Goal: Task Accomplishment & Management: Use online tool/utility

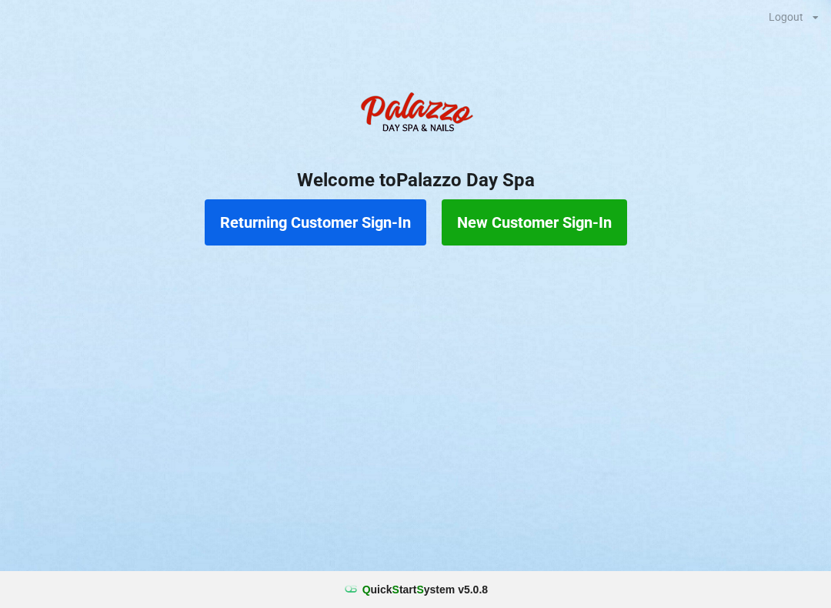
scroll to position [0, 42]
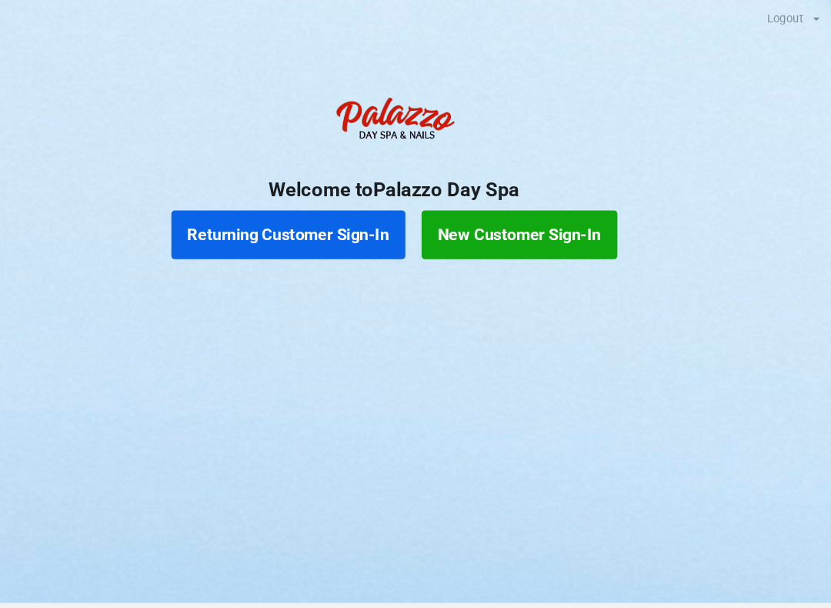
click at [260, 225] on button "Returning Customer Sign-In" at bounding box center [316, 222] width 222 height 46
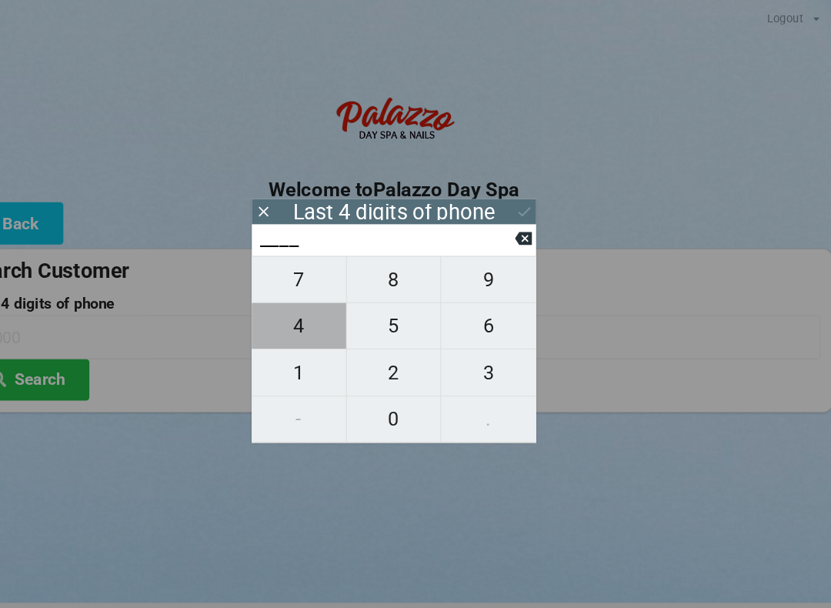
click at [287, 315] on span "4" at bounding box center [325, 308] width 89 height 32
type input "4___"
click at [472, 312] on span "6" at bounding box center [505, 308] width 90 height 32
type input "46__"
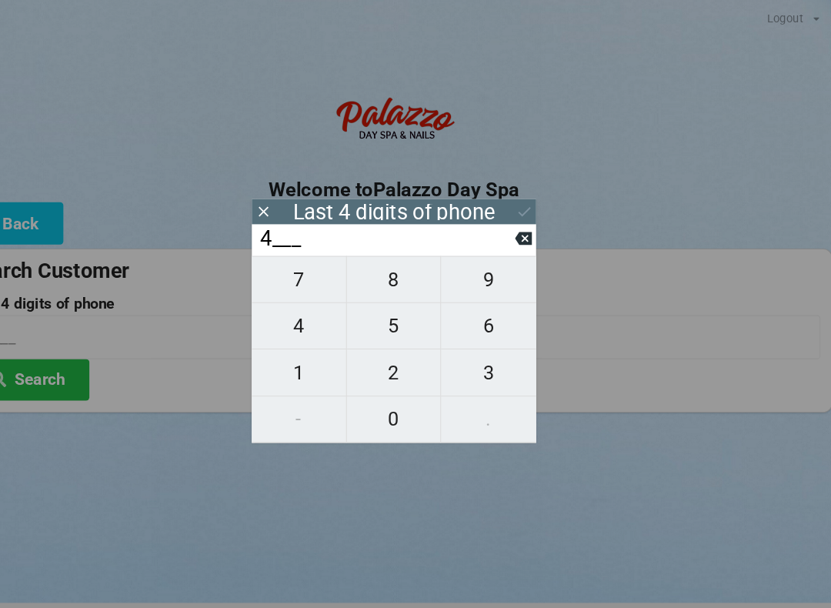
type input "46__"
click at [375, 263] on span "8" at bounding box center [415, 265] width 89 height 32
type input "468_"
click at [374, 317] on span "5" at bounding box center [415, 308] width 89 height 32
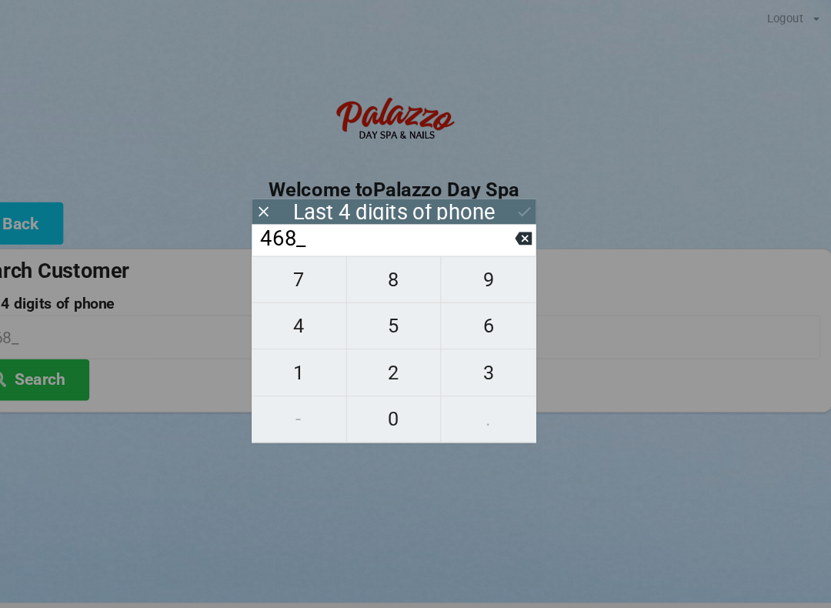
type input "4685"
click at [531, 194] on icon at bounding box center [539, 200] width 16 height 16
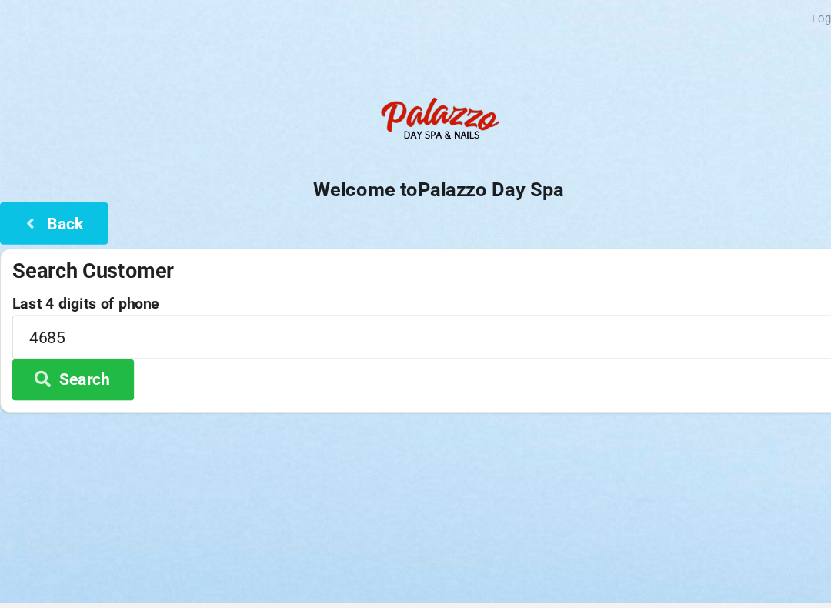
click at [83, 360] on button "Search" at bounding box center [69, 359] width 115 height 39
click at [85, 350] on button "Search" at bounding box center [69, 359] width 115 height 39
click at [37, 213] on icon at bounding box center [29, 210] width 18 height 13
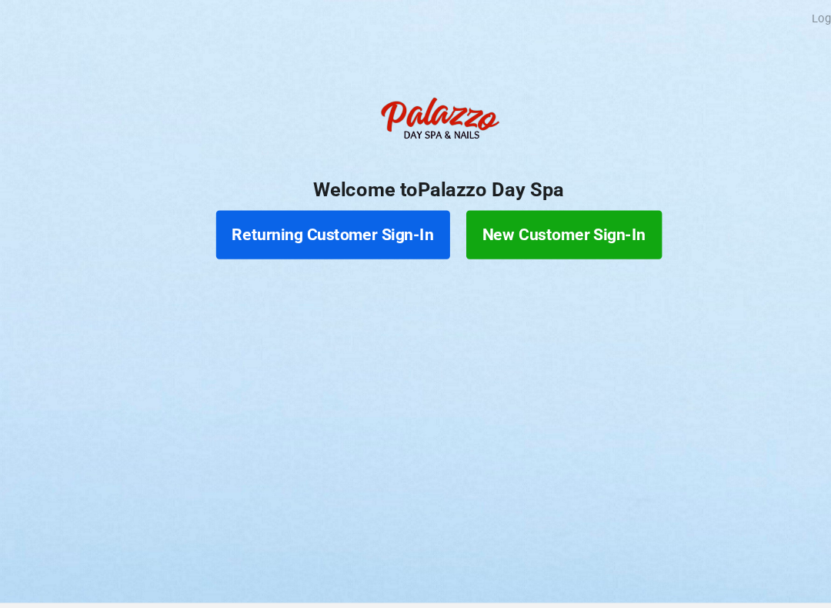
click at [300, 219] on button "Returning Customer Sign-In" at bounding box center [316, 222] width 222 height 46
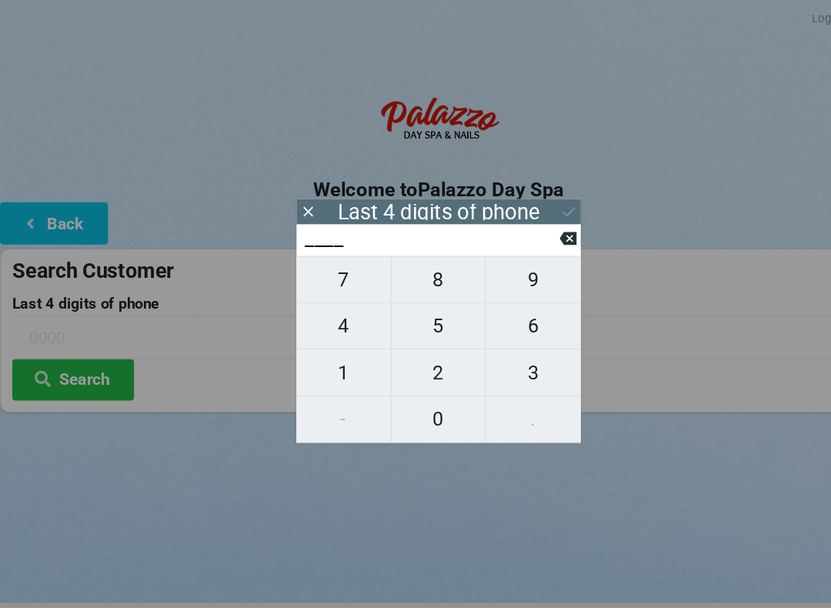
click at [417, 279] on span "8" at bounding box center [415, 265] width 89 height 32
type input "8___"
click at [419, 355] on span "2" at bounding box center [415, 353] width 89 height 32
type input "82__"
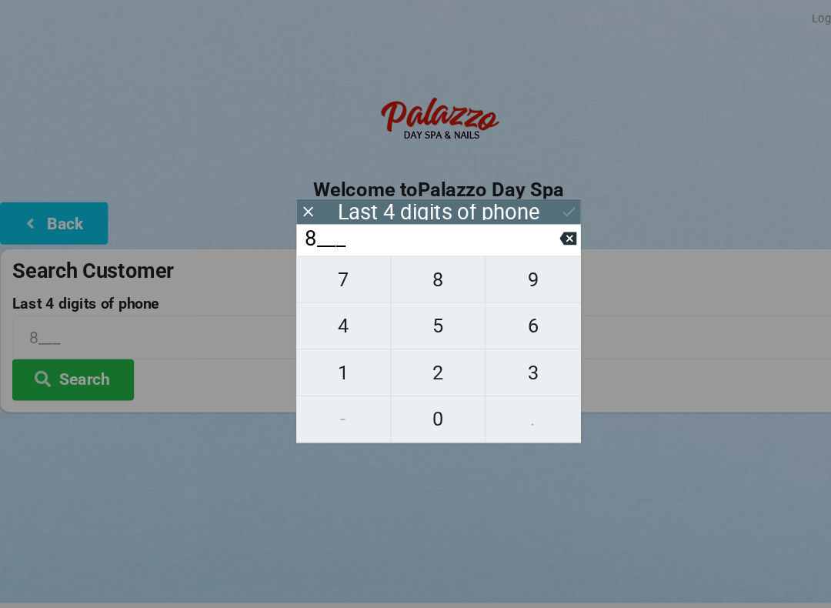
type input "82__"
click at [317, 272] on span "7" at bounding box center [325, 265] width 89 height 32
type input "827_"
click at [510, 360] on span "3" at bounding box center [505, 353] width 90 height 32
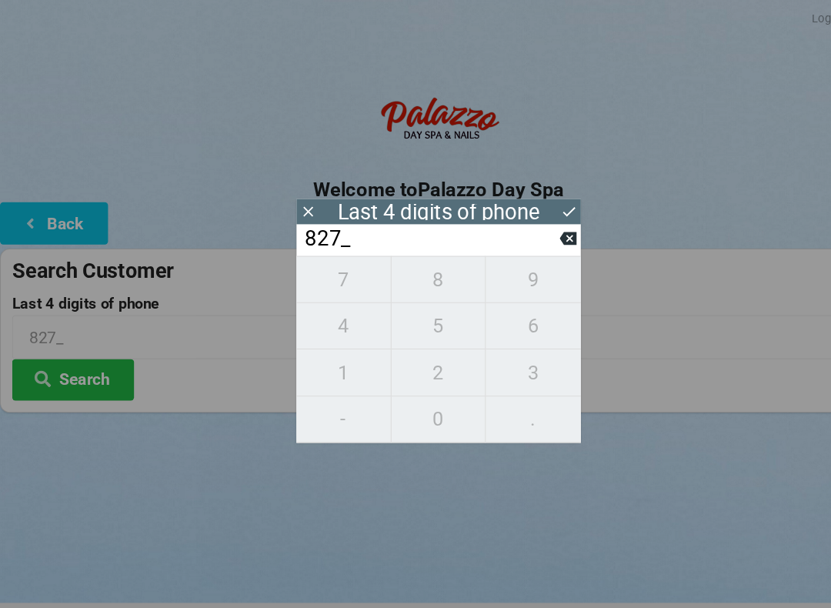
type input "8273"
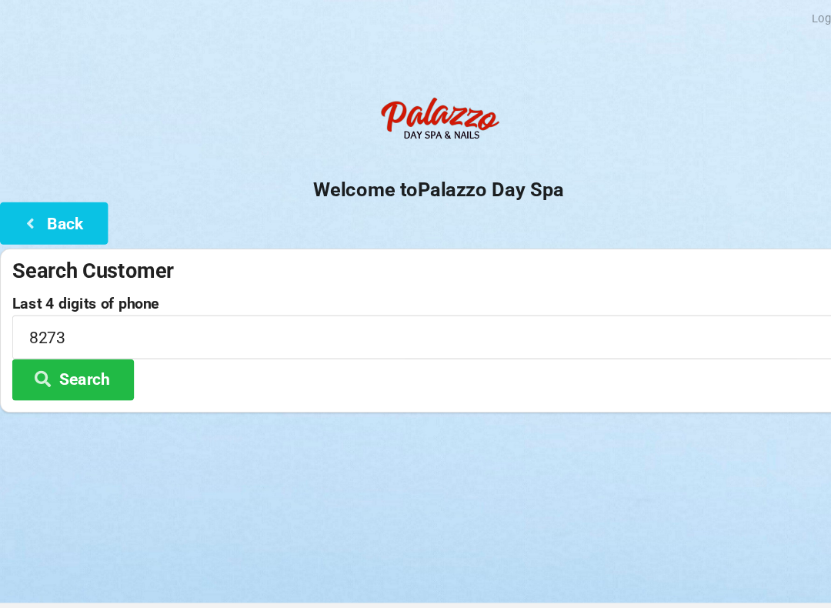
click at [62, 366] on button "Search" at bounding box center [69, 359] width 115 height 39
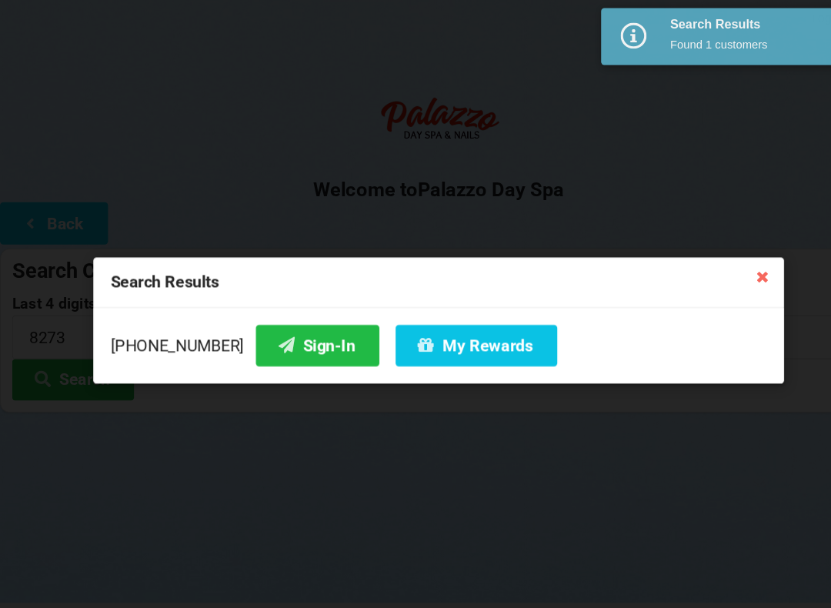
click at [288, 323] on button "Sign-In" at bounding box center [300, 327] width 117 height 39
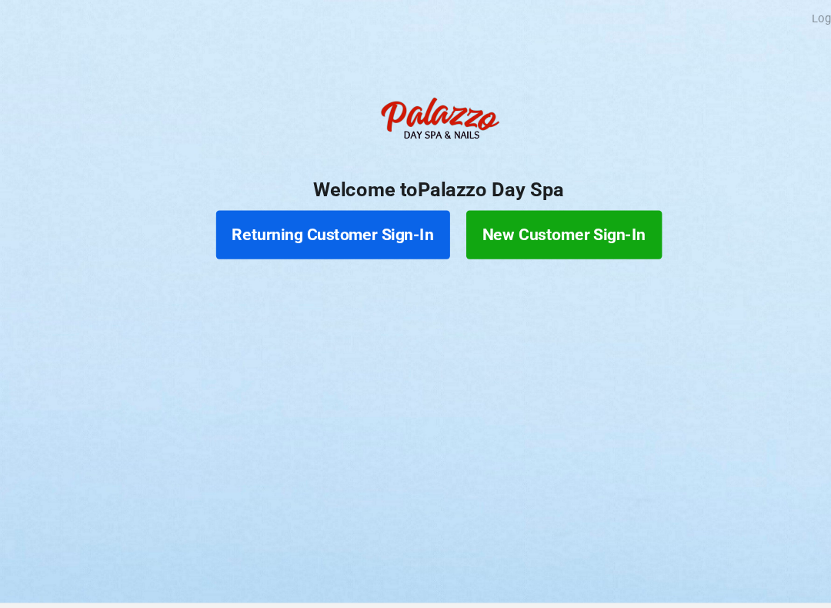
click at [315, 230] on button "Returning Customer Sign-In" at bounding box center [316, 222] width 222 height 46
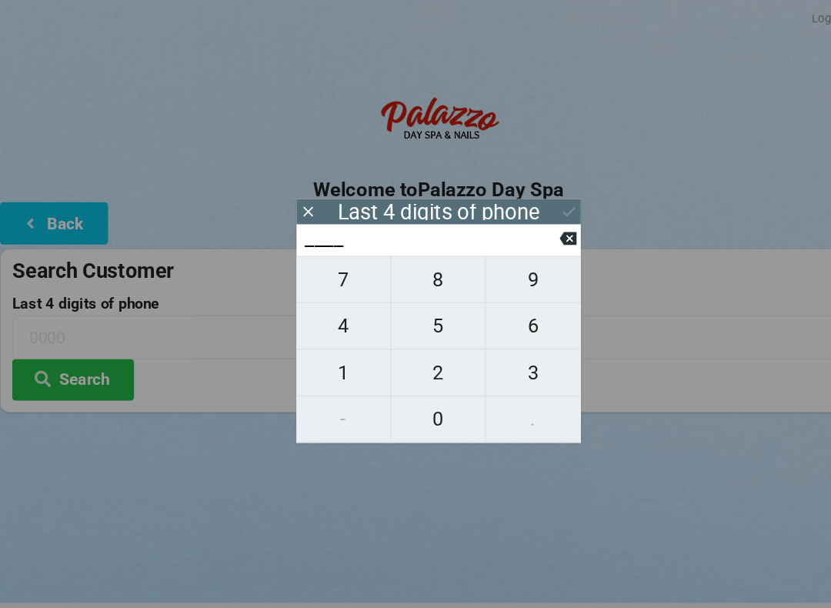
click at [499, 356] on span "3" at bounding box center [505, 353] width 90 height 32
type input "3___"
click at [411, 355] on span "2" at bounding box center [415, 353] width 89 height 32
type input "32__"
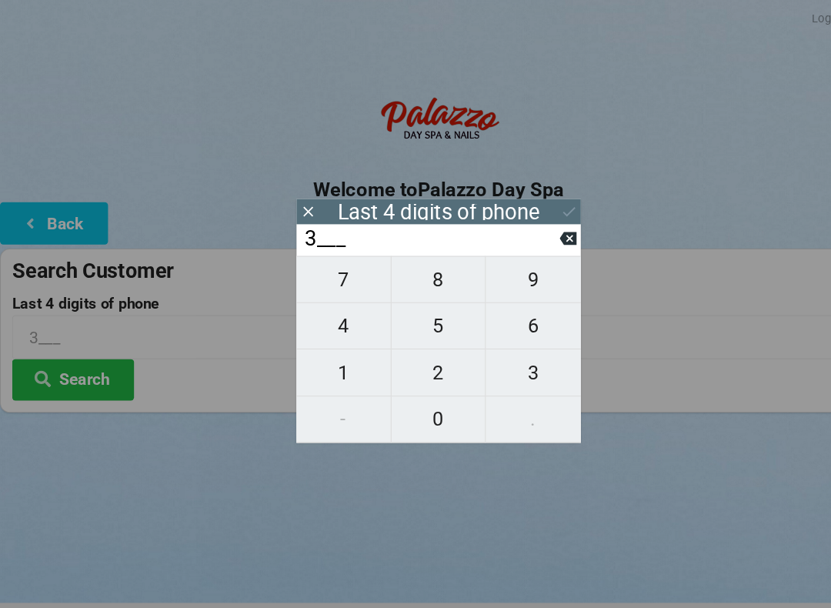
type input "32__"
click at [325, 353] on span "1" at bounding box center [325, 353] width 89 height 32
type input "321_"
click at [324, 263] on span "7" at bounding box center [325, 265] width 89 height 32
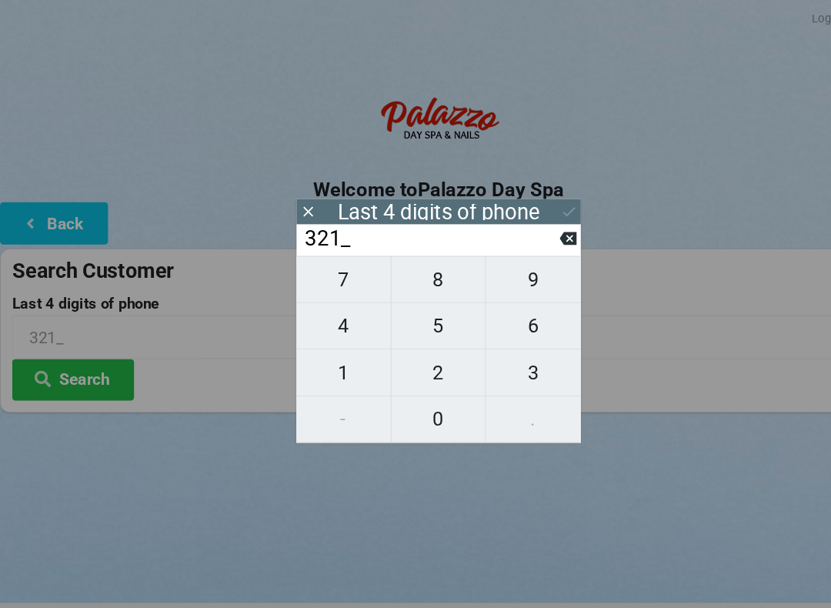
type input "3217"
click at [326, 316] on div "7 8 9 4 5 6 1 2 3 - 0 ." at bounding box center [415, 330] width 269 height 177
click at [494, 320] on div "7 8 9 4 5 6 1 2 3 - 0 ." at bounding box center [415, 330] width 269 height 177
click at [536, 223] on icon at bounding box center [538, 226] width 16 height 16
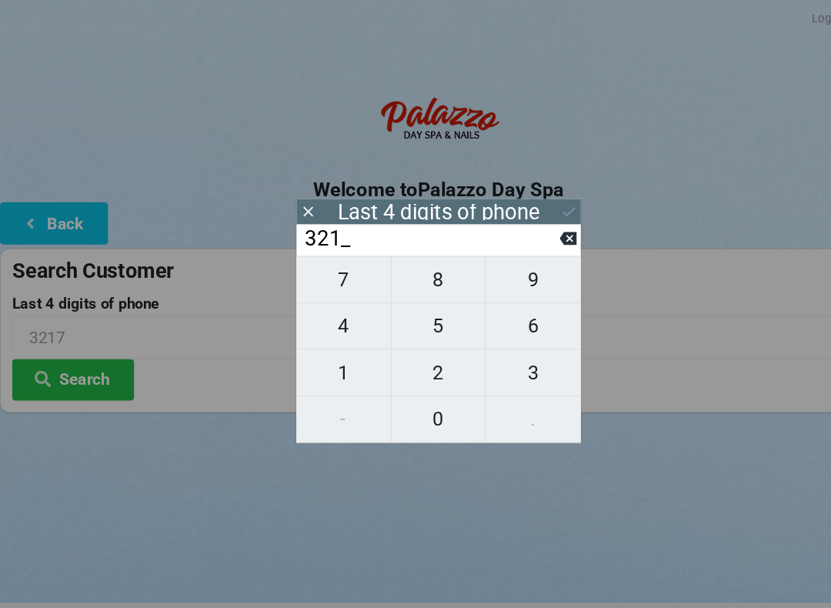
click at [323, 276] on span "7" at bounding box center [325, 265] width 89 height 32
click at [312, 316] on div "7 8 9 4 5 6 1 2 3 - 0 ." at bounding box center [415, 330] width 269 height 177
click at [328, 321] on div "7 8 9 4 5 6 1 2 3 - 0 ." at bounding box center [415, 330] width 269 height 177
click at [313, 322] on div "7 8 9 4 5 6 1 2 3 - 0 ." at bounding box center [415, 330] width 269 height 177
click at [327, 319] on div "7 8 9 4 5 6 1 2 3 - 0 ." at bounding box center [415, 330] width 269 height 177
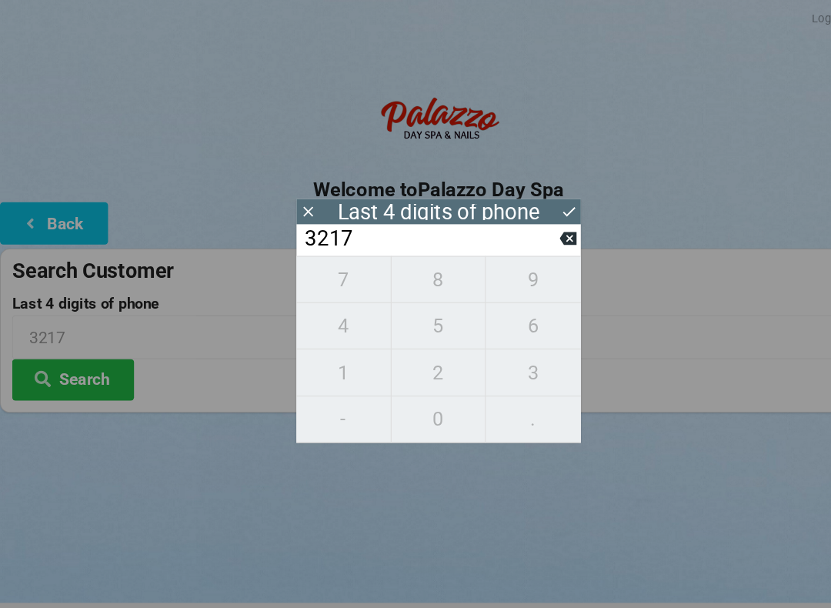
click at [540, 229] on icon at bounding box center [538, 226] width 16 height 12
click at [538, 232] on icon at bounding box center [538, 226] width 16 height 12
click at [533, 232] on icon at bounding box center [538, 226] width 16 height 12
click at [531, 233] on icon at bounding box center [538, 226] width 16 height 16
click at [511, 361] on span "3" at bounding box center [505, 353] width 90 height 32
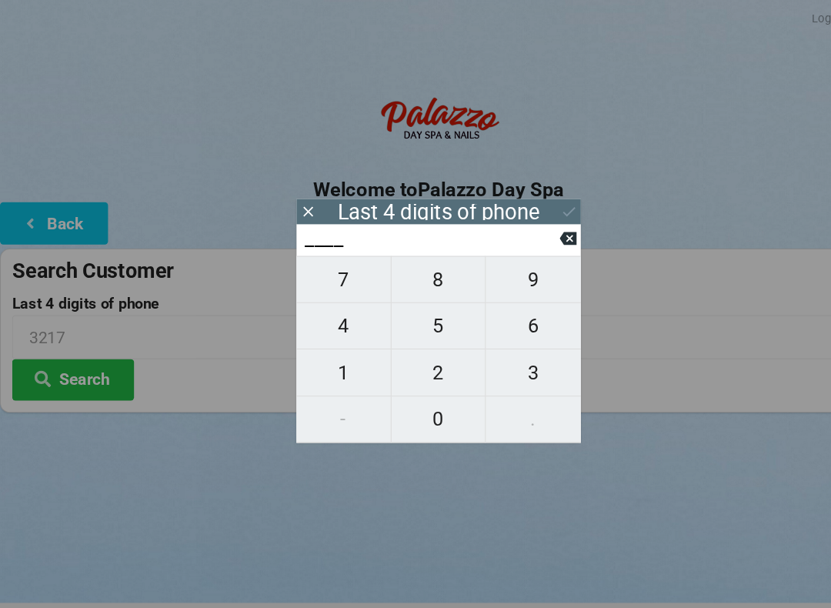
type input "3___"
click at [419, 363] on span "2" at bounding box center [415, 353] width 89 height 32
type input "32__"
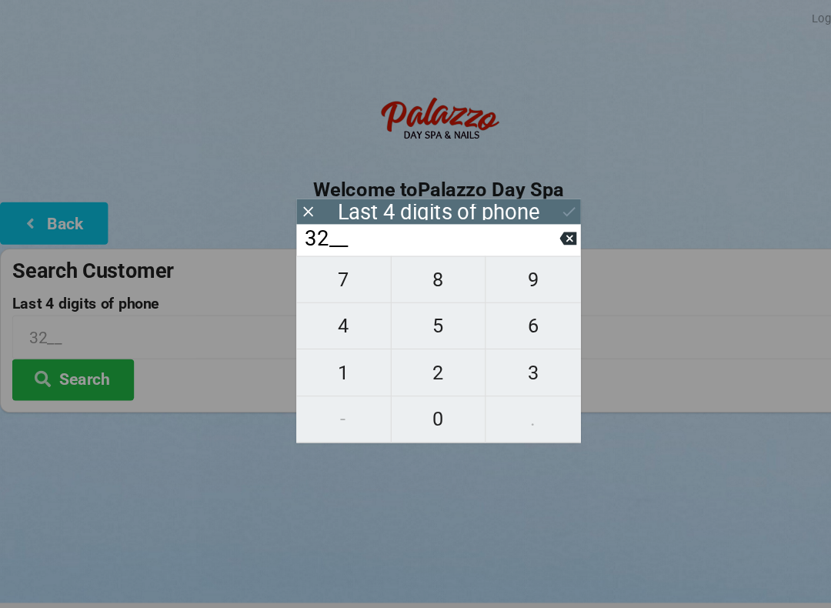
click at [320, 359] on span "1" at bounding box center [325, 353] width 89 height 32
type input "321_"
click at [535, 221] on button at bounding box center [538, 226] width 16 height 21
click at [533, 228] on icon at bounding box center [538, 226] width 16 height 12
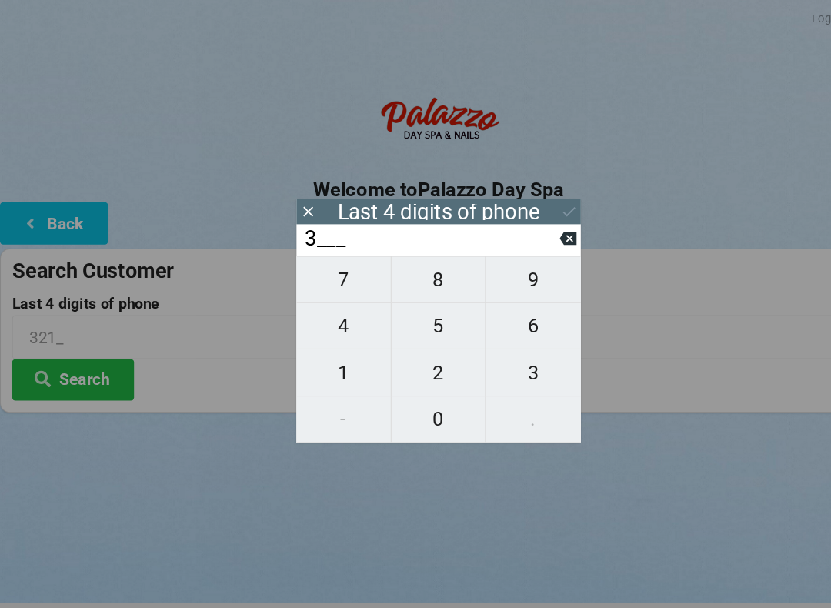
click at [535, 226] on icon at bounding box center [538, 226] width 16 height 12
click at [532, 226] on icon at bounding box center [538, 226] width 16 height 16
click at [508, 319] on span "6" at bounding box center [505, 308] width 90 height 32
type input "6___"
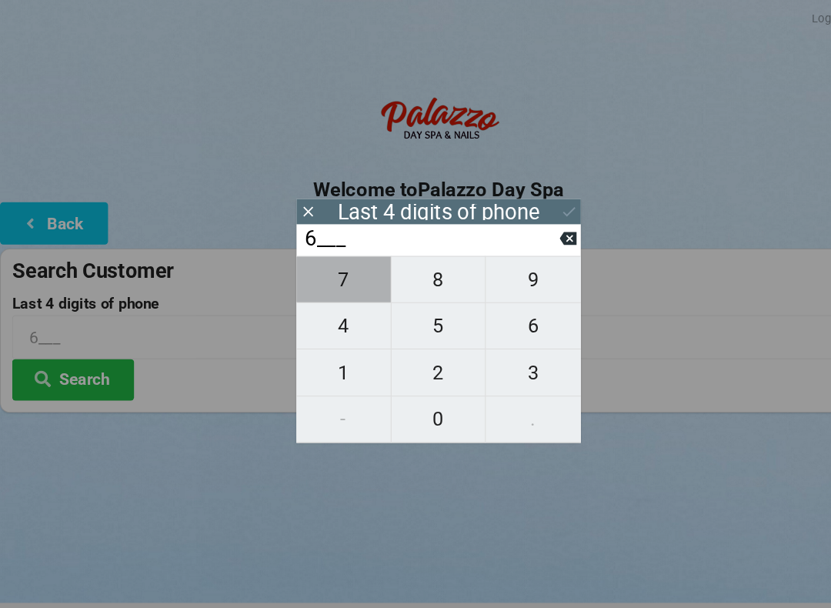
click at [330, 273] on span "7" at bounding box center [325, 265] width 89 height 32
type input "67__"
click at [330, 355] on span "1" at bounding box center [325, 353] width 89 height 32
type input "671_"
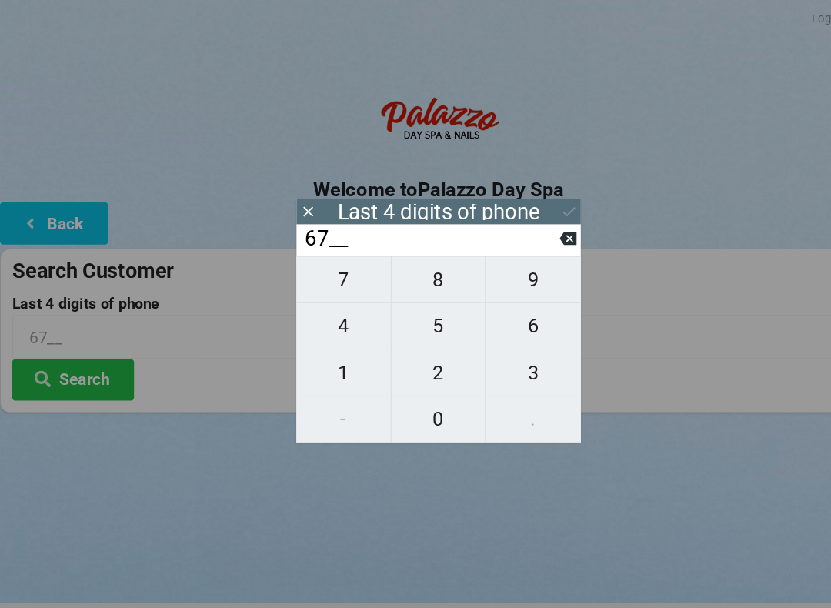
type input "671_"
click at [500, 262] on span "9" at bounding box center [505, 265] width 90 height 32
type input "6719"
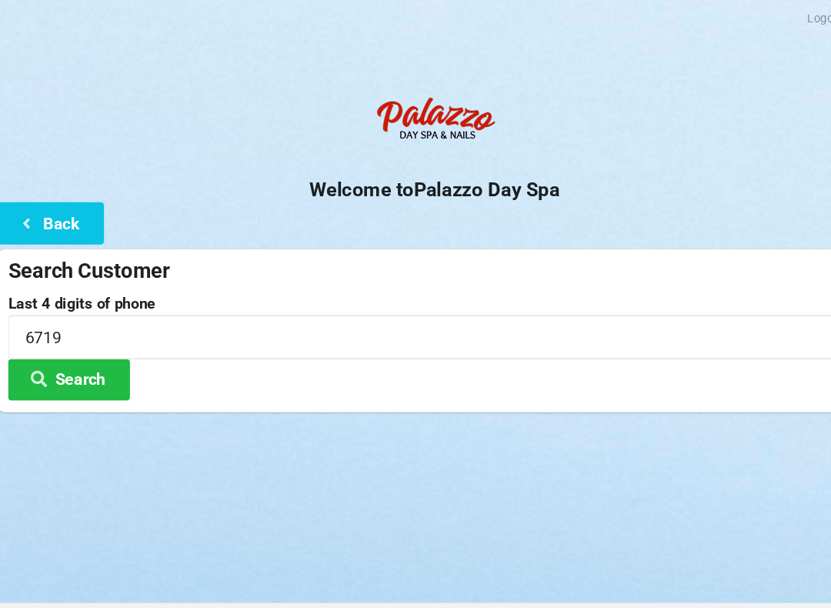
click at [65, 348] on button "Search" at bounding box center [69, 359] width 115 height 39
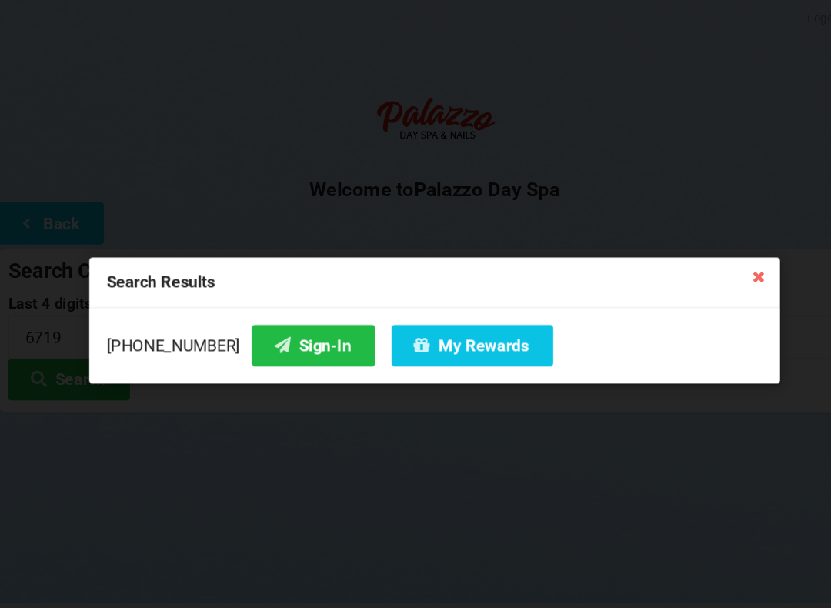
click at [268, 324] on button "Sign-In" at bounding box center [300, 327] width 117 height 39
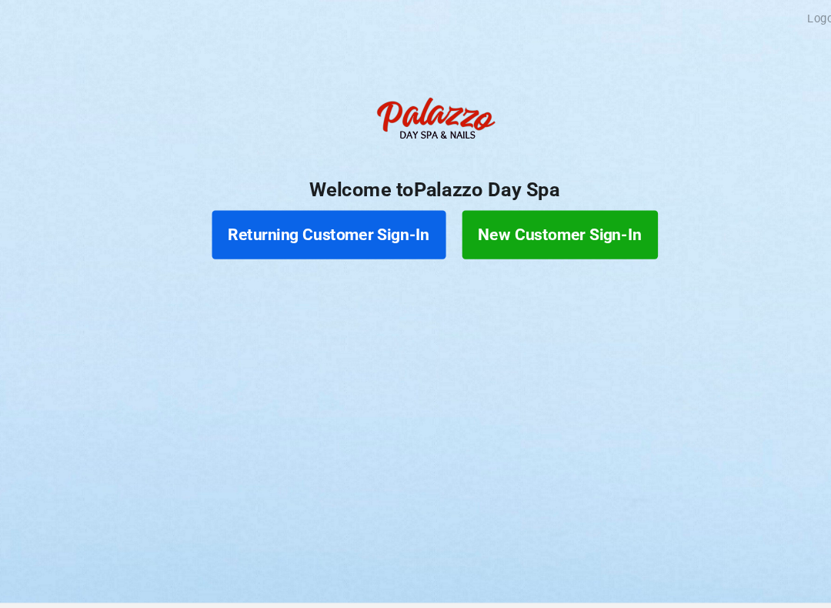
click at [308, 238] on button "Returning Customer Sign-In" at bounding box center [316, 222] width 222 height 46
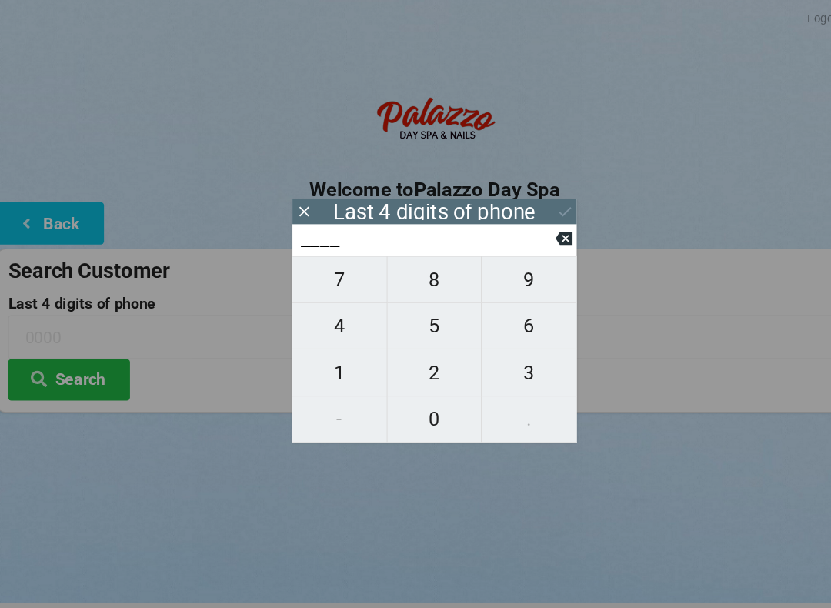
click at [322, 316] on span "4" at bounding box center [325, 308] width 89 height 32
type input "4___"
click at [409, 394] on span "0" at bounding box center [415, 397] width 89 height 32
type input "40__"
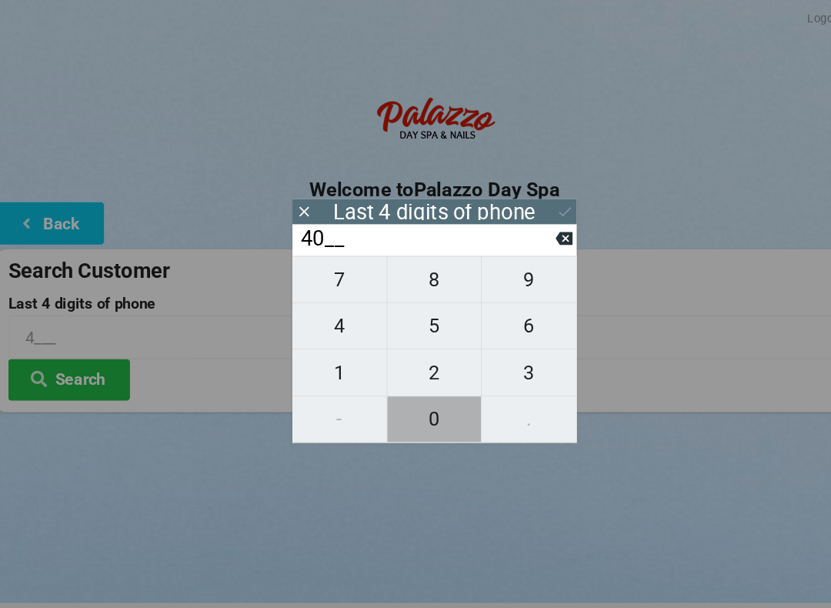
type input "40__"
click at [322, 276] on span "7" at bounding box center [325, 265] width 89 height 32
type input "407_"
click at [412, 270] on span "8" at bounding box center [415, 265] width 89 height 32
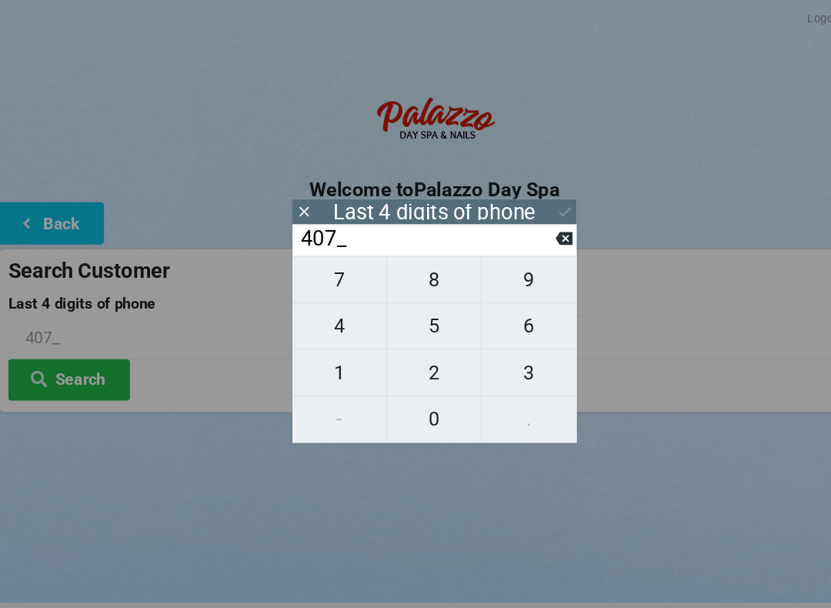
type input "4078"
click at [332, 344] on div "7 8 9 4 5 6 1 2 3 - 0 ." at bounding box center [415, 330] width 269 height 177
click at [308, 358] on div "7 8 9 4 5 6 1 2 3 - 0 ." at bounding box center [415, 330] width 269 height 177
click at [317, 358] on div "7 8 9 4 5 6 1 2 3 - 0 ." at bounding box center [415, 330] width 269 height 177
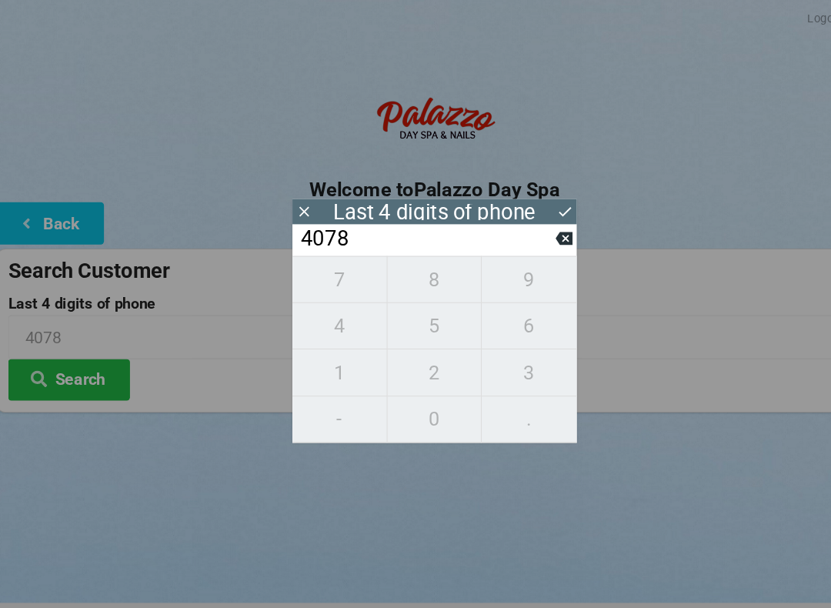
click at [533, 232] on icon at bounding box center [538, 226] width 16 height 12
click at [531, 232] on icon at bounding box center [538, 226] width 16 height 12
click at [532, 229] on icon at bounding box center [538, 226] width 16 height 12
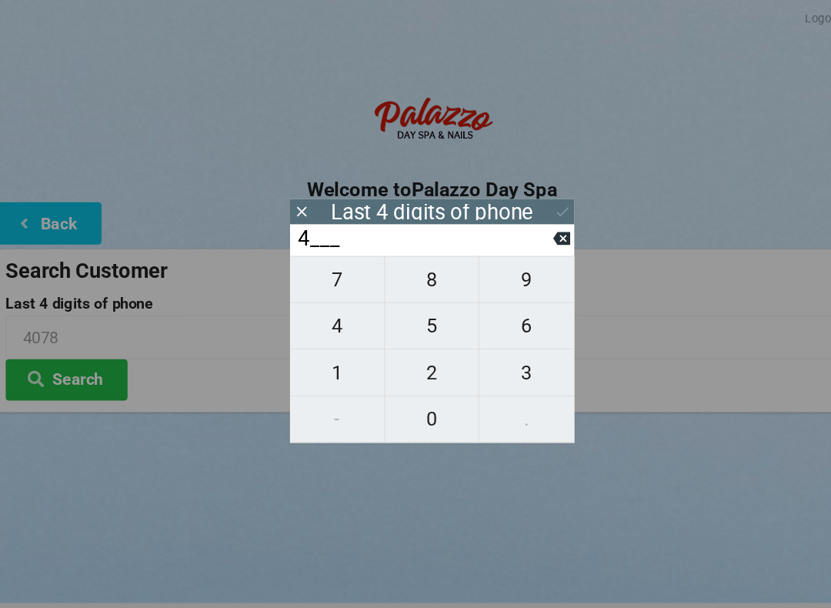
click at [530, 236] on button at bounding box center [538, 226] width 16 height 21
click at [316, 363] on span "1" at bounding box center [325, 353] width 89 height 32
type input "1___"
click at [313, 357] on span "1" at bounding box center [325, 353] width 89 height 32
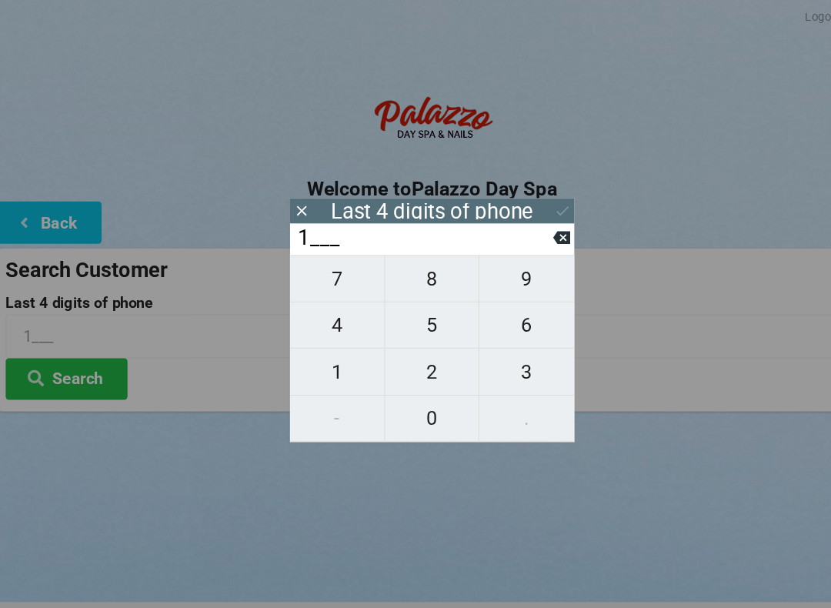
type input "11__"
click at [502, 355] on span "3" at bounding box center [505, 353] width 90 height 32
type input "113_"
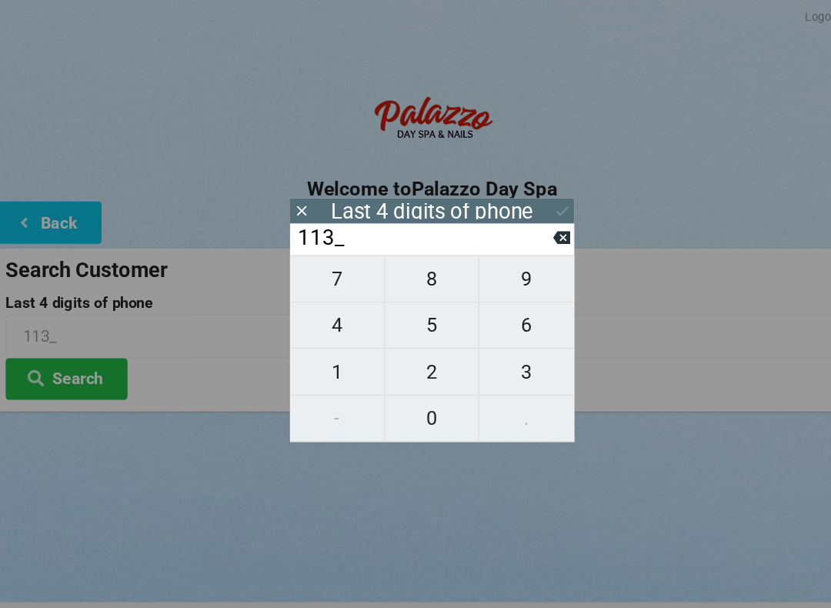
click at [399, 315] on span "5" at bounding box center [415, 308] width 89 height 32
type input "1135"
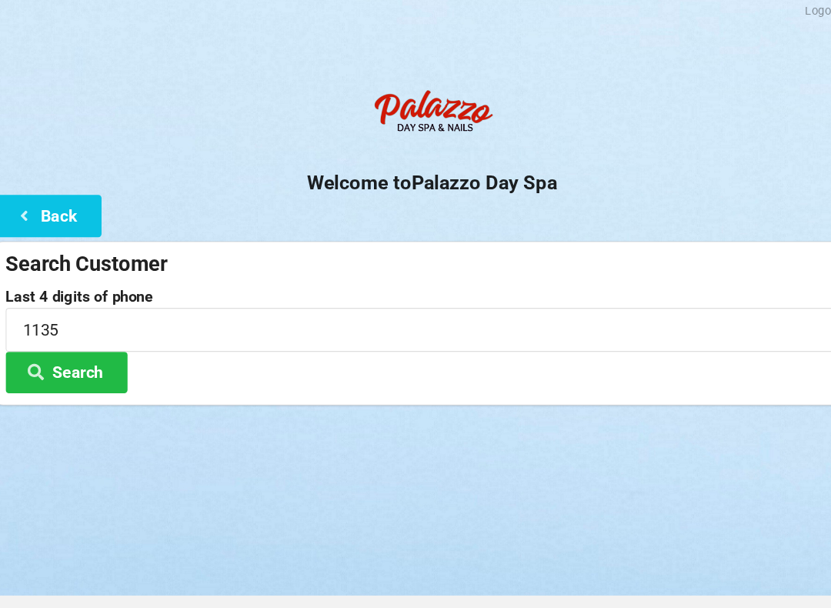
click at [72, 354] on button "Search" at bounding box center [69, 359] width 115 height 39
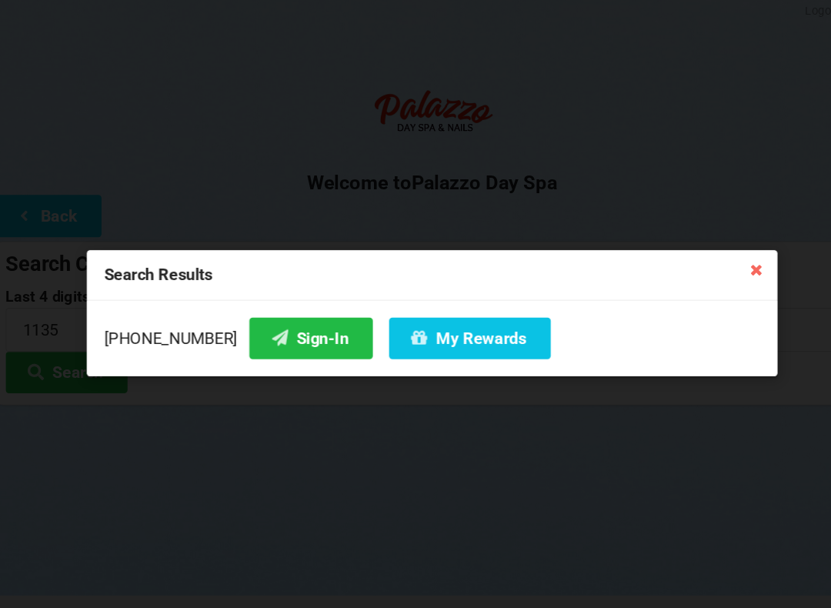
click at [276, 333] on button "Sign-In" at bounding box center [300, 327] width 117 height 39
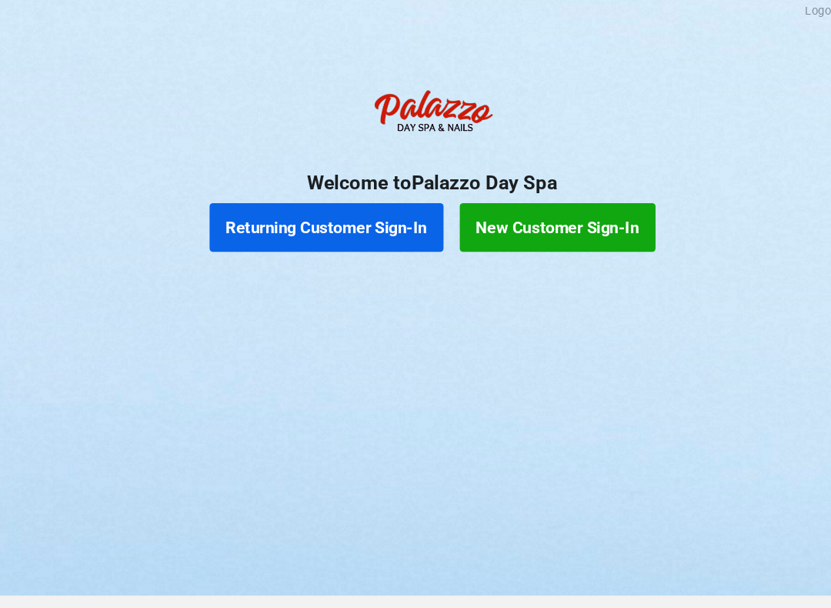
click at [304, 222] on button "Returning Customer Sign-In" at bounding box center [316, 222] width 222 height 46
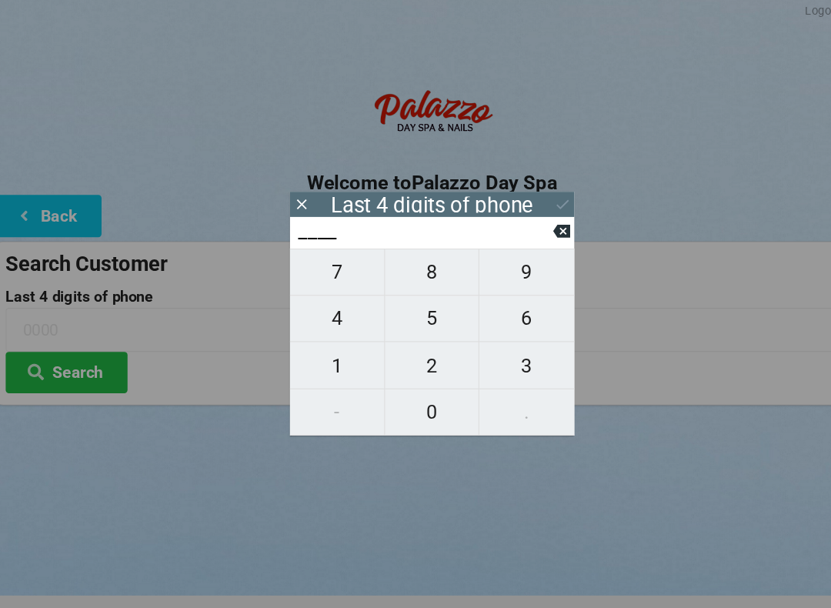
click at [316, 356] on span "1" at bounding box center [325, 353] width 89 height 32
type input "1___"
click at [416, 311] on span "5" at bounding box center [415, 308] width 89 height 32
type input "15__"
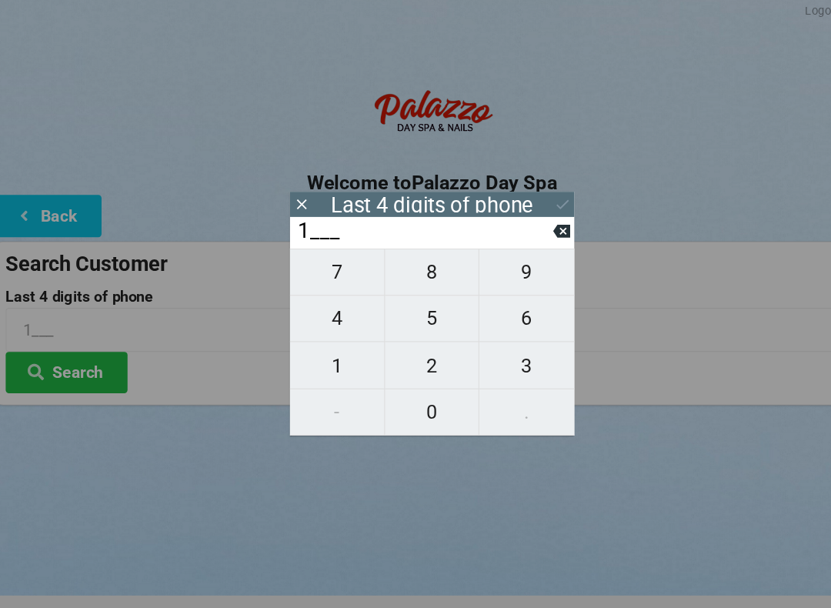
type input "15__"
click at [419, 402] on span "0" at bounding box center [415, 397] width 89 height 32
type input "150_"
click at [326, 355] on span "1" at bounding box center [325, 353] width 89 height 32
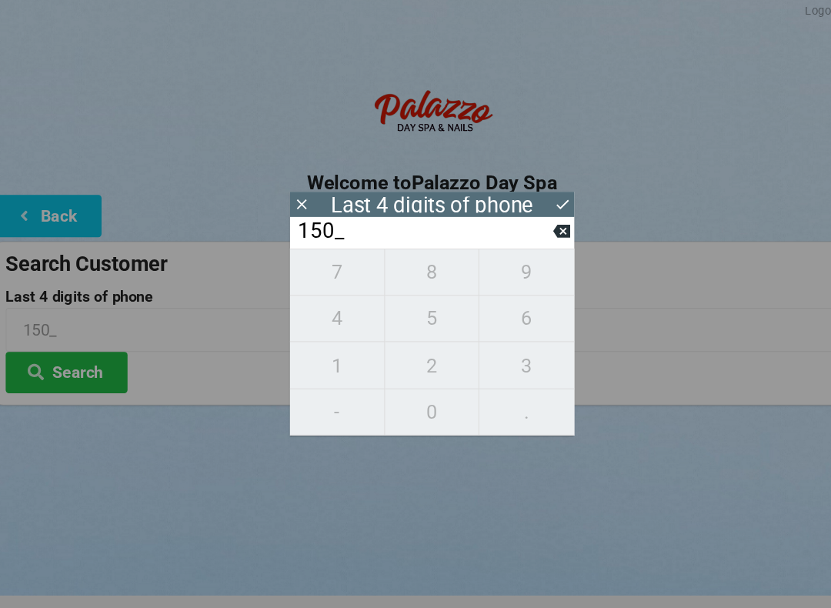
type input "1501"
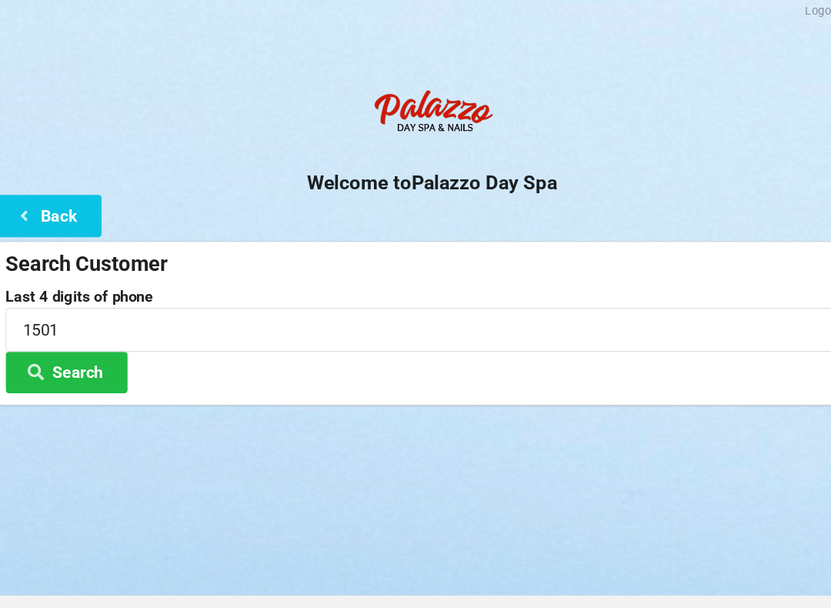
click at [98, 347] on button "Search" at bounding box center [69, 359] width 115 height 39
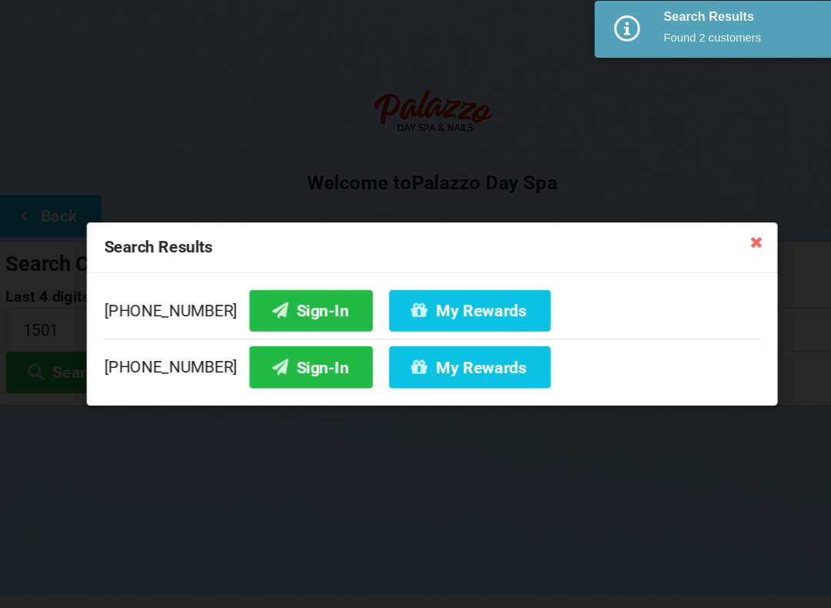
click at [285, 299] on button "Sign-In" at bounding box center [300, 300] width 117 height 39
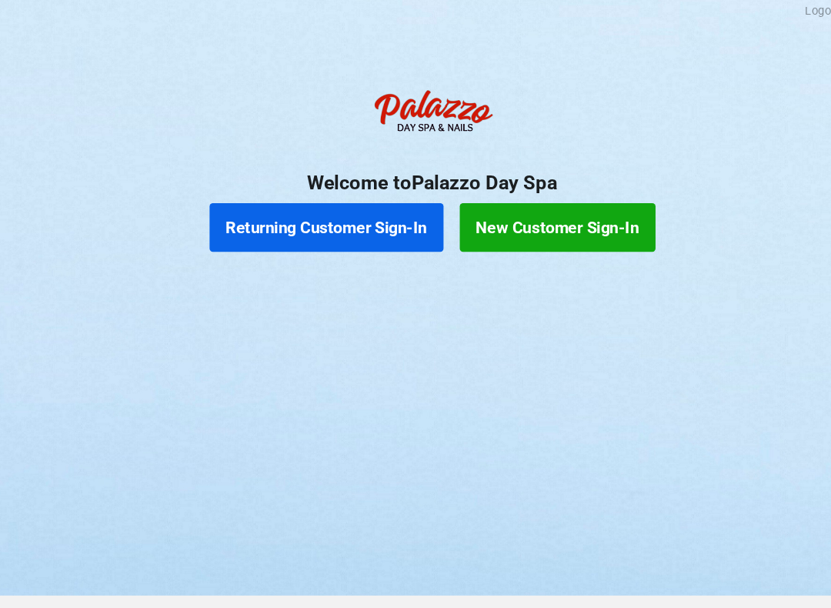
click at [361, 216] on button "Returning Customer Sign-In" at bounding box center [316, 222] width 222 height 46
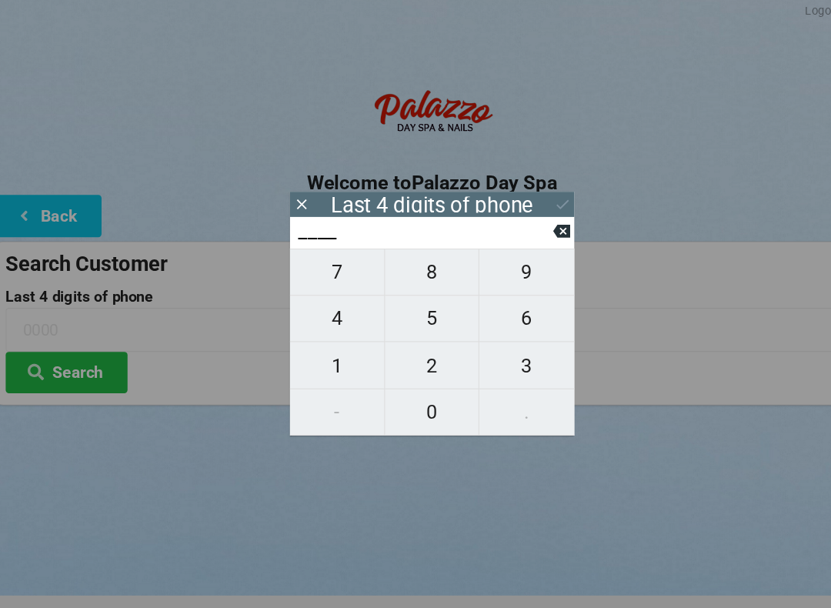
click at [503, 301] on span "6" at bounding box center [505, 308] width 90 height 32
type input "6___"
click at [522, 229] on input "6___" at bounding box center [408, 226] width 243 height 25
click at [495, 339] on span "3" at bounding box center [505, 353] width 90 height 32
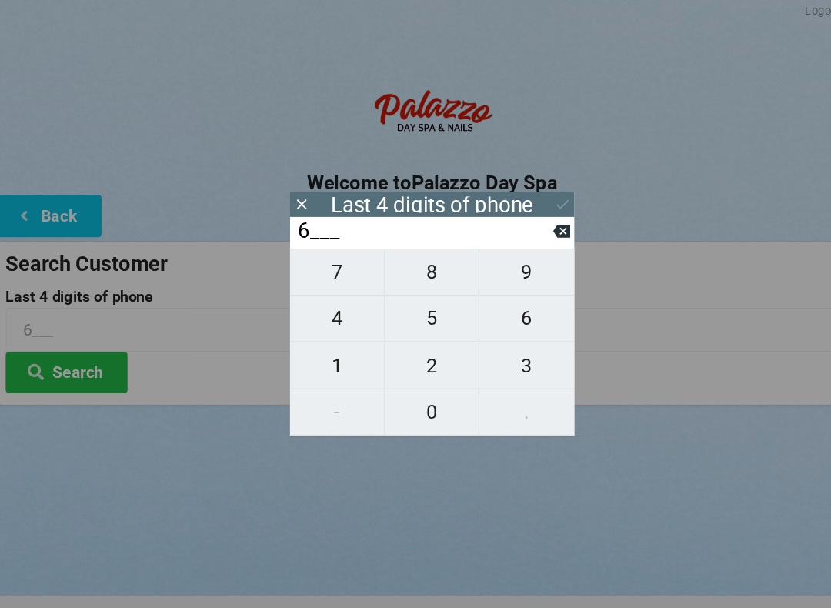
type input "63__"
click at [530, 229] on icon at bounding box center [538, 226] width 16 height 16
click at [523, 225] on input "6___" at bounding box center [408, 226] width 243 height 25
click at [530, 223] on icon at bounding box center [538, 226] width 16 height 12
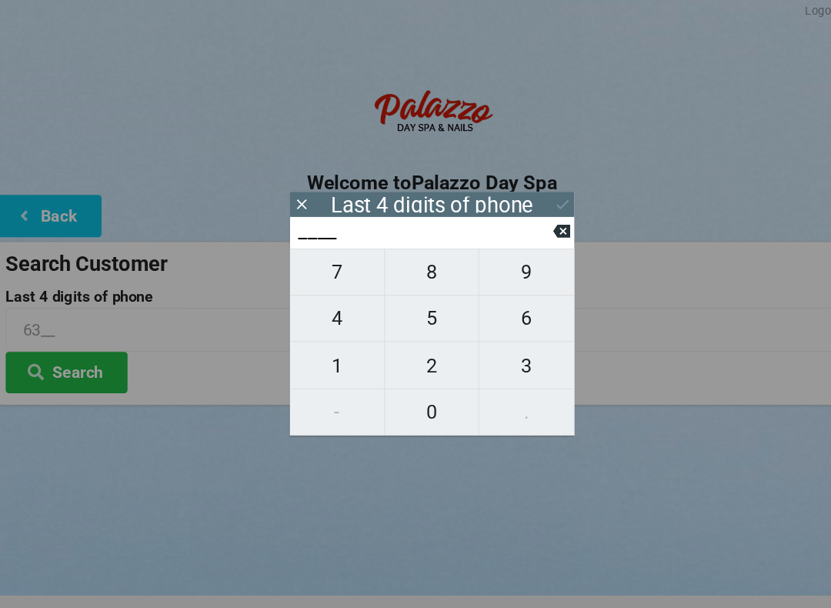
click at [502, 346] on span "3" at bounding box center [505, 353] width 90 height 32
type input "3___"
click at [509, 302] on span "6" at bounding box center [505, 308] width 90 height 32
type input "36__"
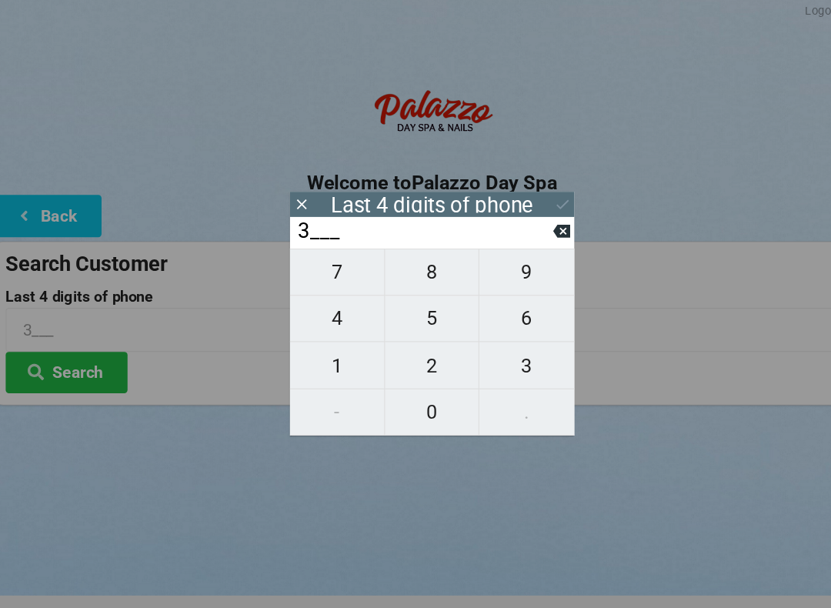
type input "36__"
click at [503, 307] on span "6" at bounding box center [505, 308] width 90 height 32
type input "366_"
click at [343, 309] on span "4" at bounding box center [325, 308] width 89 height 32
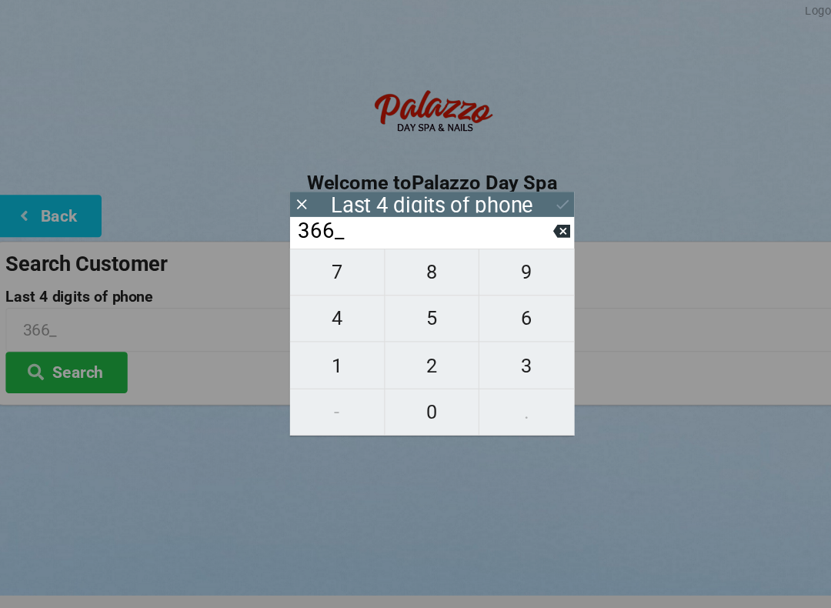
type input "3664"
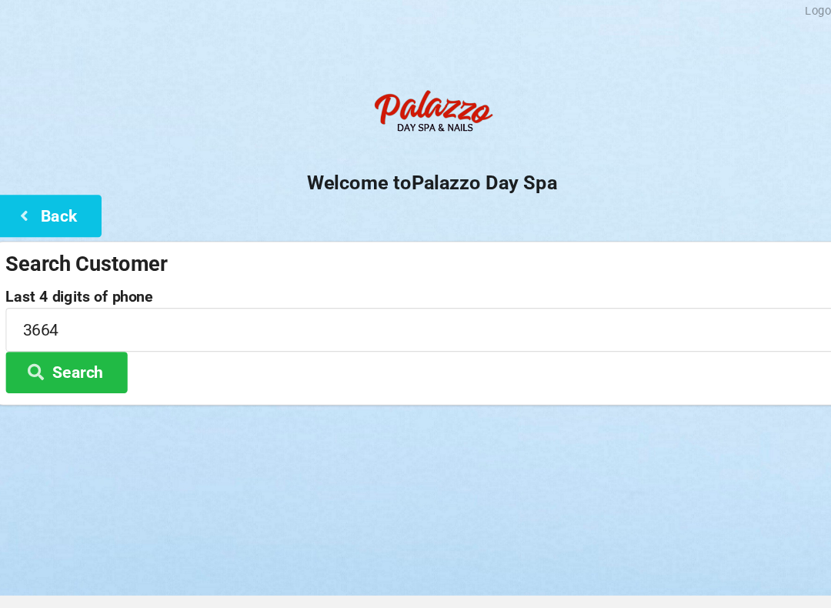
click at [617, 444] on div "Logout Logout Sign-In Welcome to Palazzo Day Spa Back Search Customer Last 4 di…" at bounding box center [415, 304] width 831 height 608
click at [84, 363] on button "Search" at bounding box center [69, 359] width 115 height 39
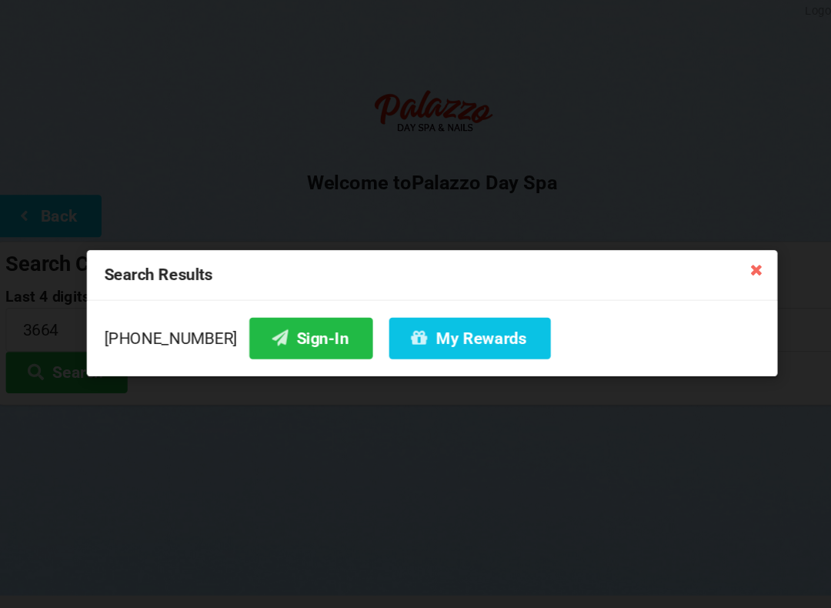
click at [278, 331] on button "Sign-In" at bounding box center [300, 327] width 117 height 39
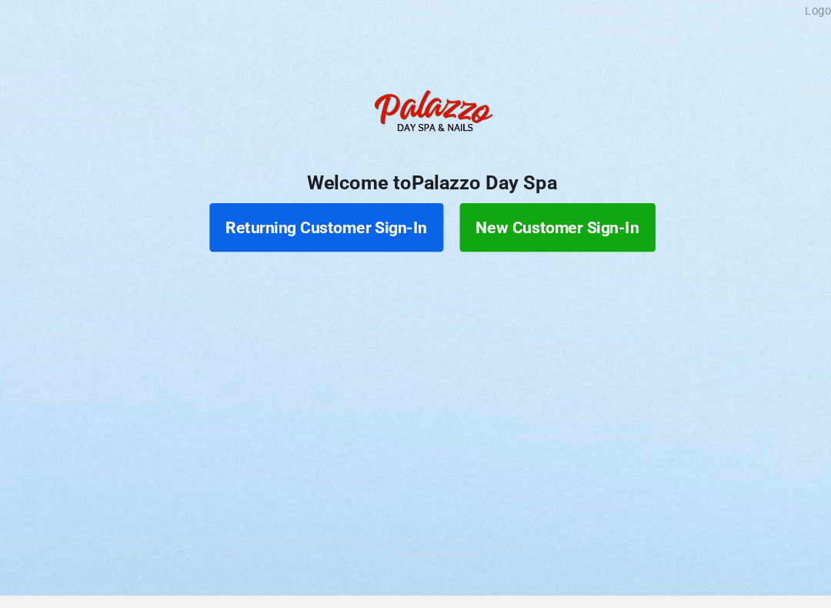
click at [336, 207] on button "Returning Customer Sign-In" at bounding box center [316, 222] width 222 height 46
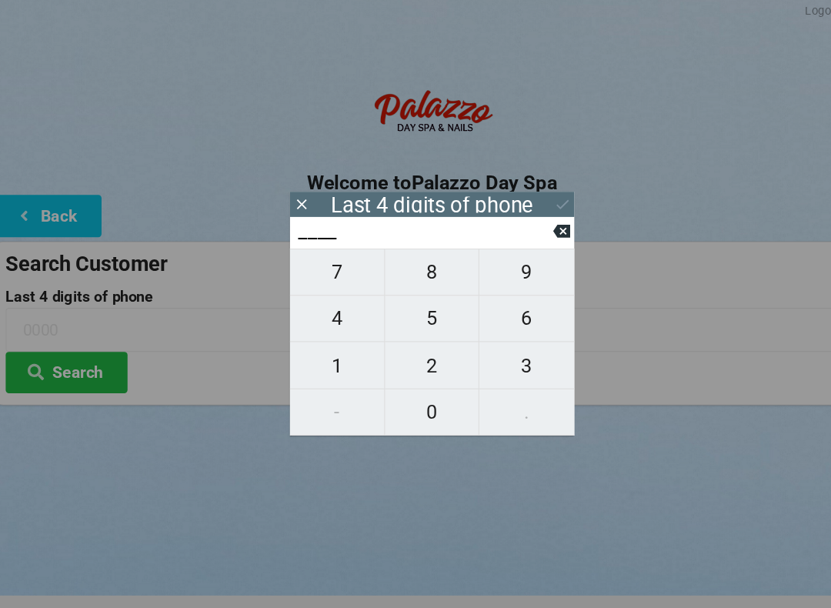
click at [329, 260] on span "7" at bounding box center [325, 265] width 89 height 32
type input "7___"
click at [530, 227] on icon at bounding box center [538, 226] width 16 height 12
click at [522, 229] on input "____" at bounding box center [408, 226] width 243 height 25
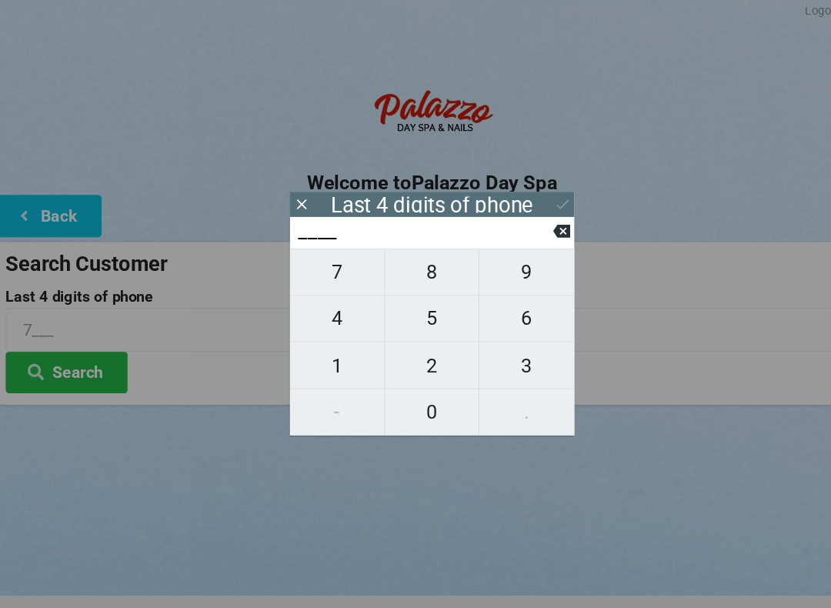
click at [522, 229] on input "____" at bounding box center [408, 226] width 243 height 25
click at [414, 266] on span "8" at bounding box center [415, 265] width 89 height 32
type input "8___"
click at [505, 353] on span "3" at bounding box center [505, 353] width 90 height 32
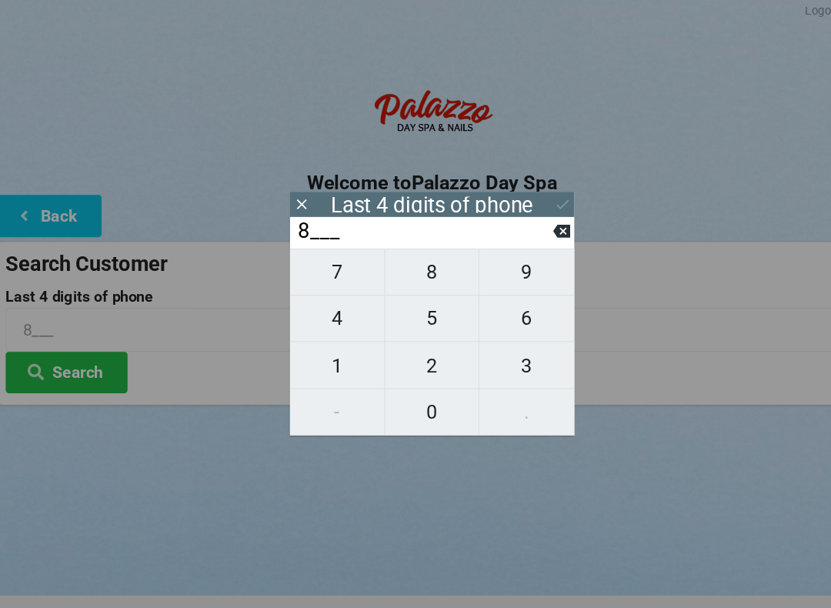
type input "83__"
click at [497, 264] on span "9" at bounding box center [505, 265] width 90 height 32
type input "839_"
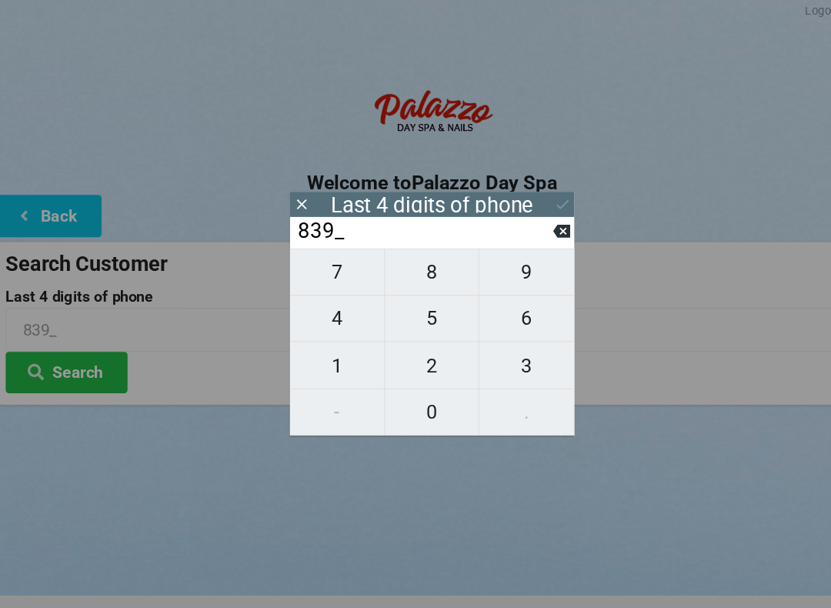
click at [320, 353] on span "1" at bounding box center [325, 353] width 89 height 32
type input "8391"
click at [531, 192] on icon at bounding box center [539, 200] width 16 height 16
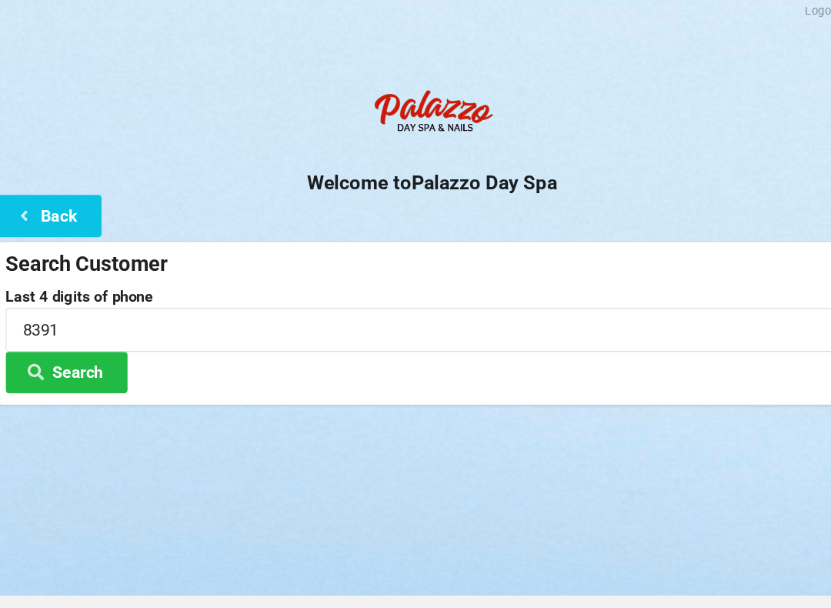
click at [87, 360] on button "Search" at bounding box center [69, 359] width 115 height 39
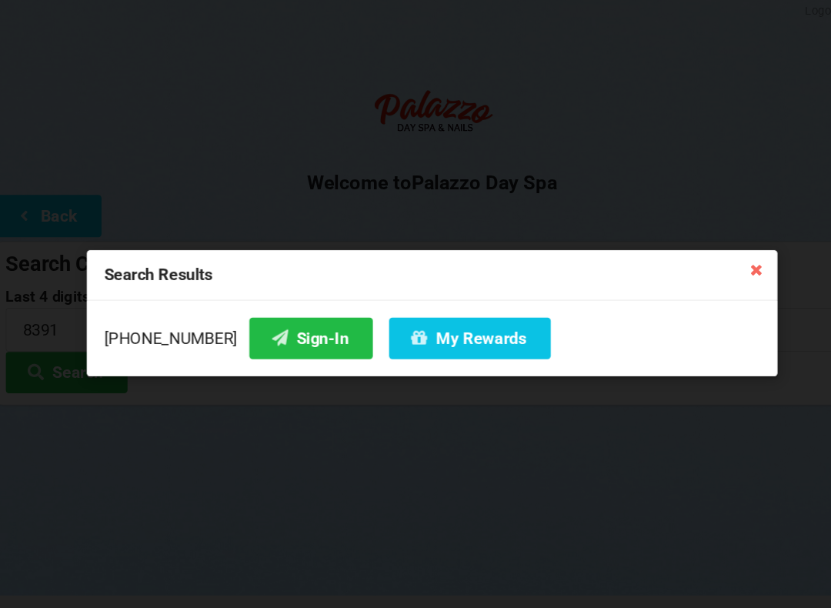
click at [277, 333] on button "Sign-In" at bounding box center [300, 327] width 117 height 39
